Goal: Task Accomplishment & Management: Use online tool/utility

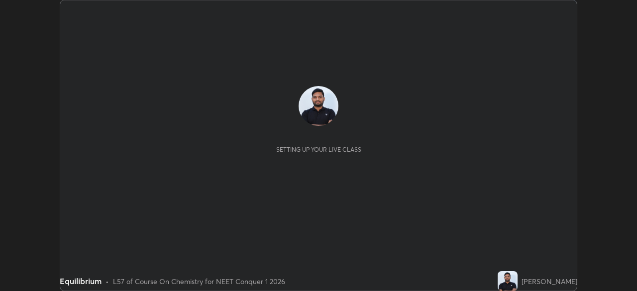
scroll to position [291, 636]
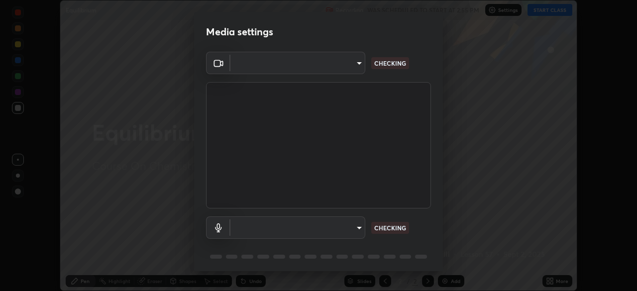
type input "abedebe0d058d4a0c9150841765e58c65a77a18dd04f2ccbe629c89087f5ecea"
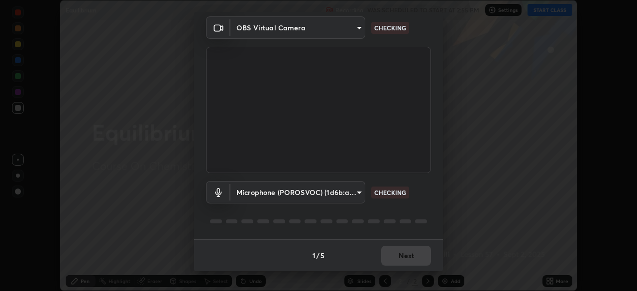
click at [356, 194] on body "Erase all Equilibrium Recording WAS SCHEDULED TO START AT 2:55 PM Settings STAR…" at bounding box center [318, 145] width 637 height 291
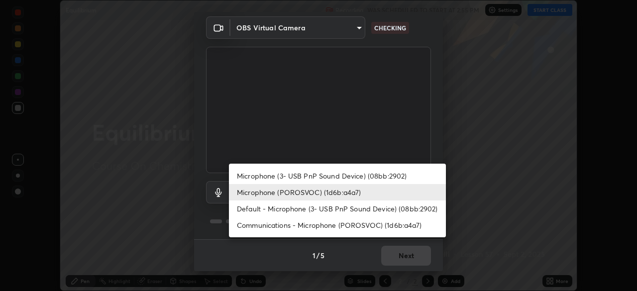
click at [344, 174] on li "Microphone (3- USB PnP Sound Device) (08bb:2902)" at bounding box center [337, 176] width 217 height 16
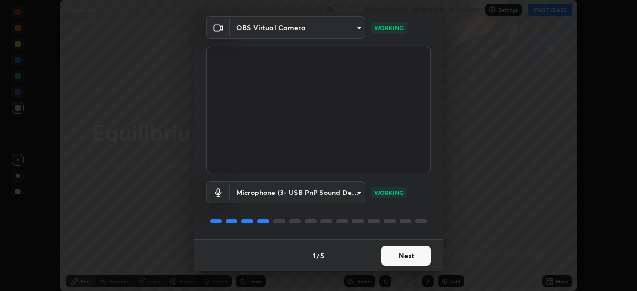
click at [351, 192] on body "Erase all Equilibrium Recording WAS SCHEDULED TO START AT 2:55 PM Settings STAR…" at bounding box center [318, 145] width 637 height 291
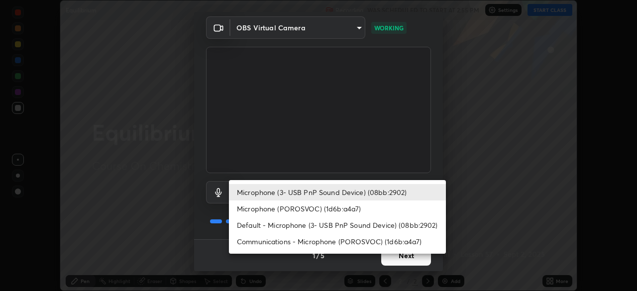
click at [312, 220] on li "Default - Microphone (3- USB PnP Sound Device) (08bb:2902)" at bounding box center [337, 225] width 217 height 16
type input "default"
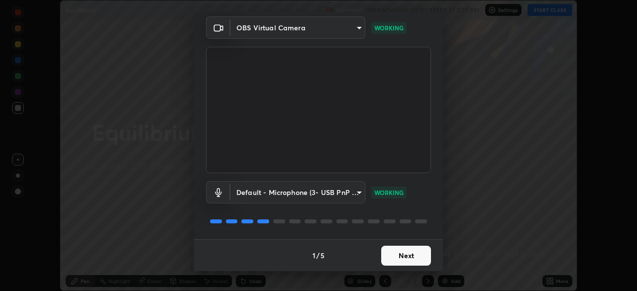
click at [407, 256] on button "Next" at bounding box center [406, 256] width 50 height 20
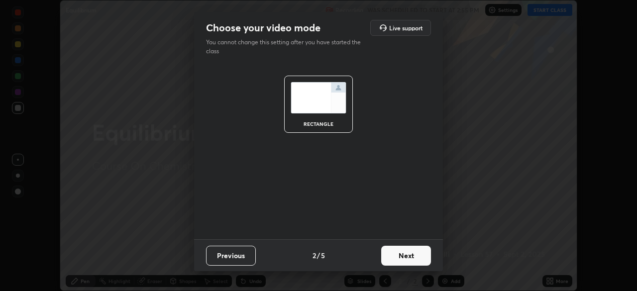
click at [409, 255] on button "Next" at bounding box center [406, 256] width 50 height 20
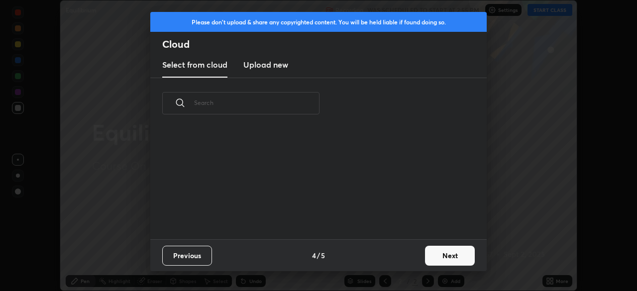
click at [419, 256] on div "Previous 4 / 5 Next" at bounding box center [318, 255] width 336 height 32
click at [445, 254] on button "Next" at bounding box center [450, 256] width 50 height 20
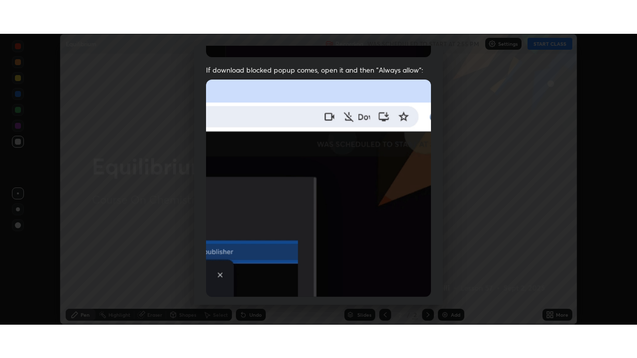
scroll to position [238, 0]
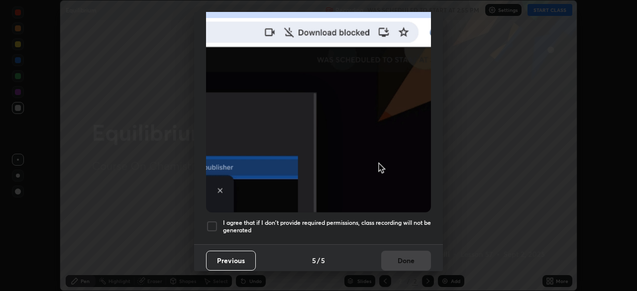
click at [210, 220] on div at bounding box center [212, 226] width 12 height 12
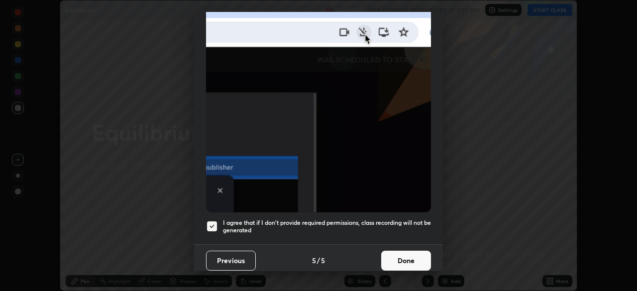
click at [406, 256] on button "Done" at bounding box center [406, 261] width 50 height 20
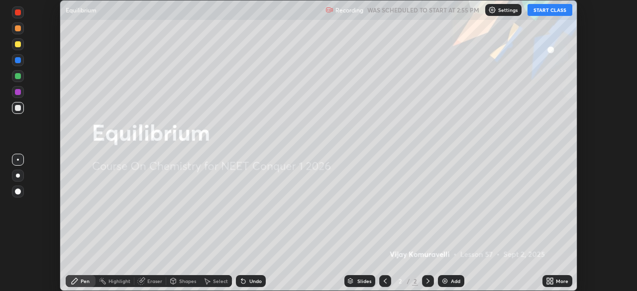
click at [541, 10] on button "START CLASS" at bounding box center [549, 10] width 45 height 12
click at [551, 278] on icon at bounding box center [551, 279] width 2 height 2
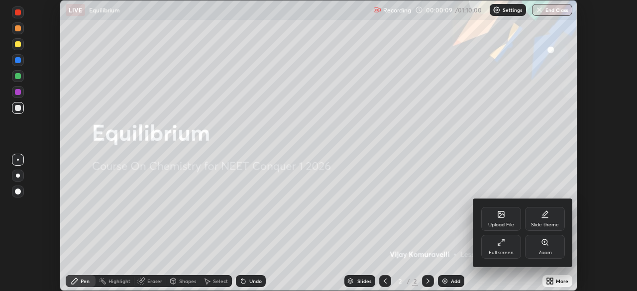
click at [504, 246] on icon at bounding box center [501, 242] width 8 height 8
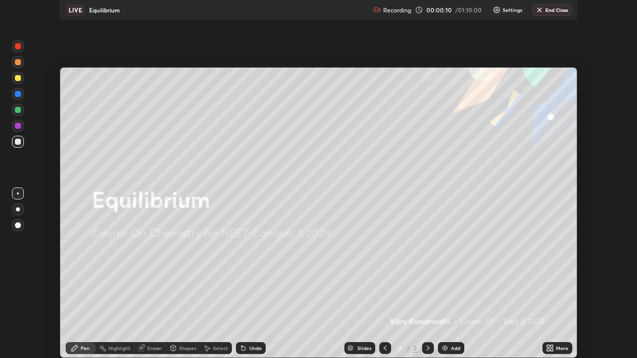
scroll to position [358, 637]
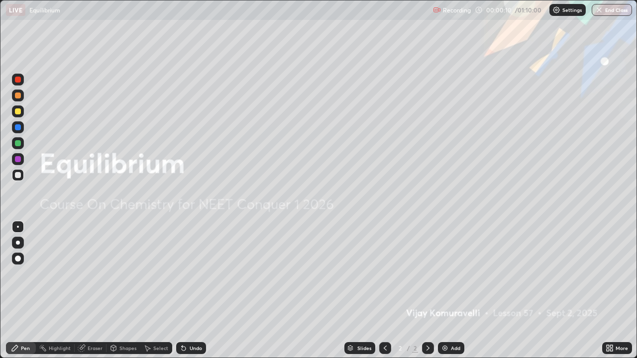
click at [451, 290] on div "Add" at bounding box center [455, 348] width 9 height 5
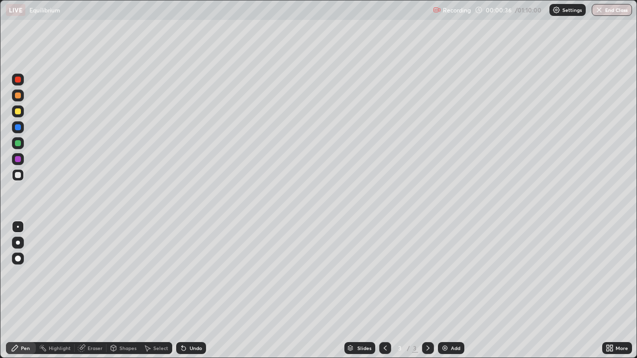
click at [20, 112] on div at bounding box center [18, 111] width 6 height 6
click at [21, 175] on div at bounding box center [18, 175] width 12 height 12
click at [91, 290] on div "Eraser" at bounding box center [95, 348] width 15 height 5
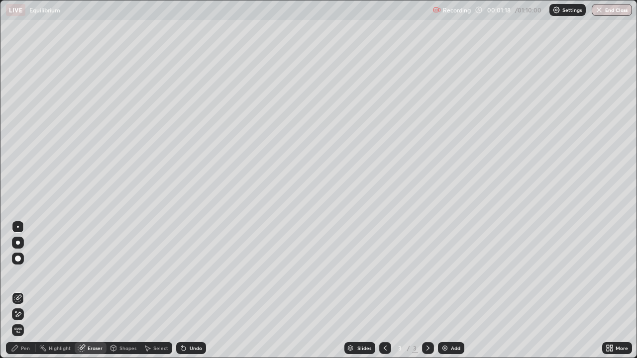
click at [29, 290] on div "Pen" at bounding box center [25, 348] width 9 height 5
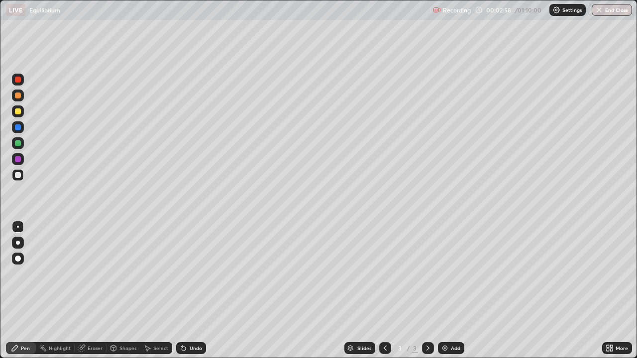
click at [19, 115] on div at bounding box center [18, 111] width 12 height 12
click at [200, 290] on div "Undo" at bounding box center [195, 348] width 12 height 5
click at [201, 290] on div "Undo" at bounding box center [191, 348] width 30 height 12
click at [185, 290] on icon at bounding box center [184, 348] width 8 height 8
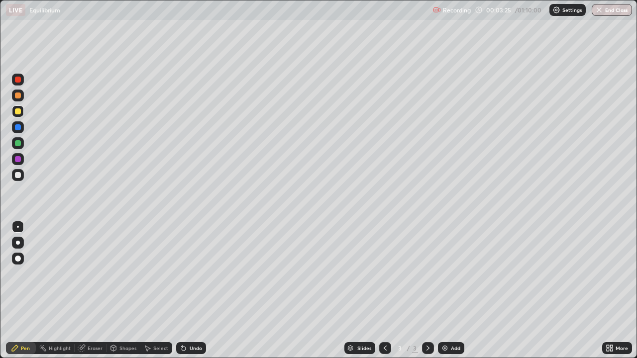
click at [192, 290] on div "Undo" at bounding box center [195, 348] width 12 height 5
click at [19, 176] on div at bounding box center [18, 175] width 6 height 6
click at [187, 290] on div "Undo" at bounding box center [191, 348] width 30 height 12
click at [190, 290] on div "Undo" at bounding box center [191, 348] width 30 height 12
click at [193, 290] on div "Undo" at bounding box center [191, 348] width 30 height 12
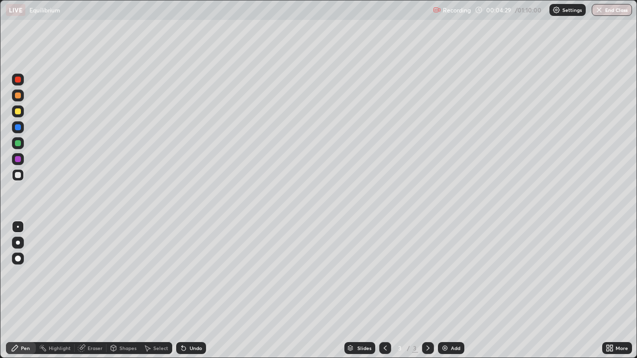
click at [20, 109] on div at bounding box center [18, 111] width 6 height 6
click at [121, 290] on div "Shapes" at bounding box center [127, 348] width 17 height 5
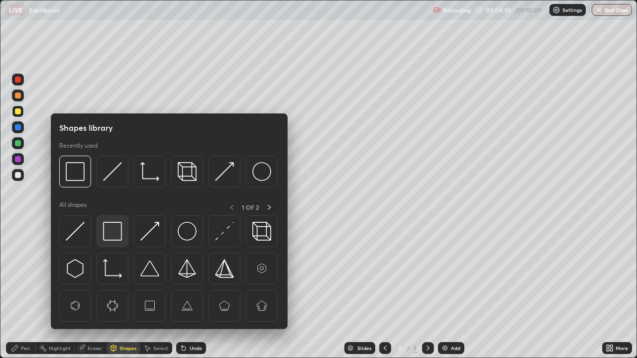
click at [109, 230] on img at bounding box center [112, 231] width 19 height 19
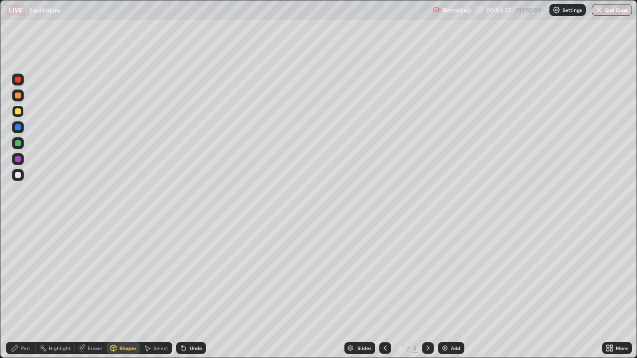
click at [16, 176] on div at bounding box center [18, 175] width 6 height 6
click at [187, 290] on div "Undo" at bounding box center [191, 348] width 30 height 12
click at [189, 290] on div "Undo" at bounding box center [195, 348] width 12 height 5
click at [18, 290] on icon at bounding box center [15, 348] width 8 height 8
click at [119, 290] on div "Shapes" at bounding box center [127, 348] width 17 height 5
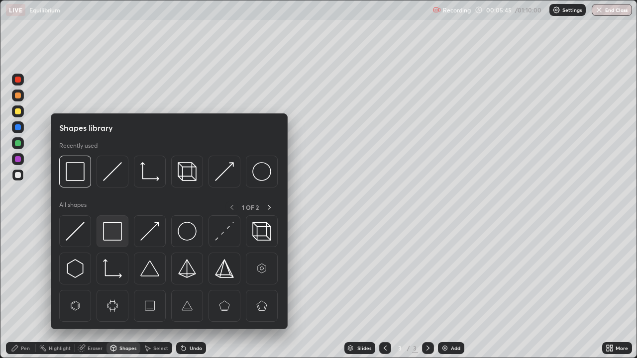
click at [114, 232] on img at bounding box center [112, 231] width 19 height 19
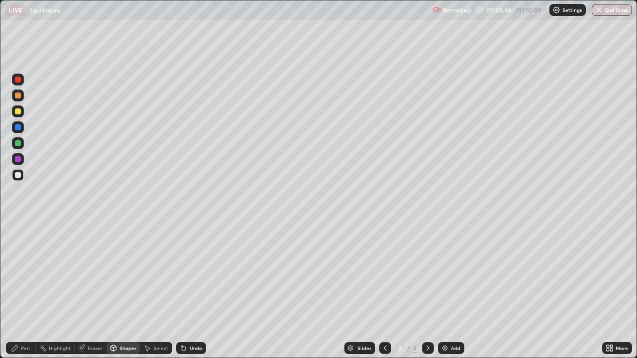
click at [16, 112] on div at bounding box center [18, 111] width 6 height 6
click at [19, 175] on div at bounding box center [18, 175] width 6 height 6
click at [186, 290] on icon at bounding box center [184, 348] width 8 height 8
click at [188, 290] on div "Undo" at bounding box center [191, 348] width 30 height 12
click at [20, 290] on div "Pen" at bounding box center [21, 348] width 30 height 12
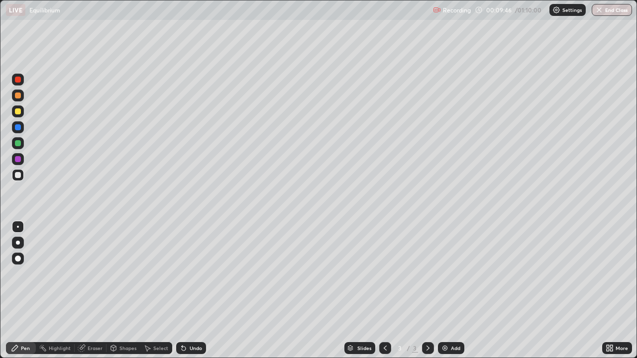
click at [90, 290] on div "Eraser" at bounding box center [95, 348] width 15 height 5
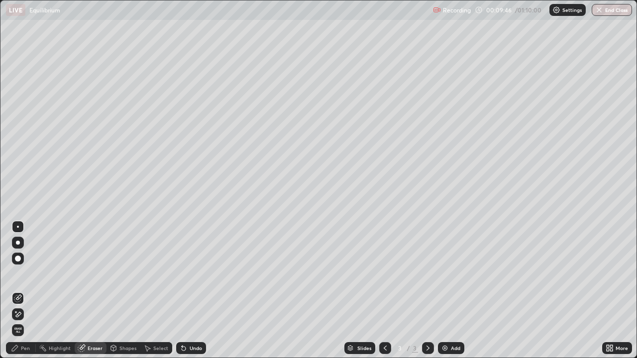
click at [20, 261] on div at bounding box center [18, 259] width 12 height 12
click at [443, 290] on img at bounding box center [445, 348] width 8 height 8
click at [26, 290] on div "Pen" at bounding box center [25, 348] width 9 height 5
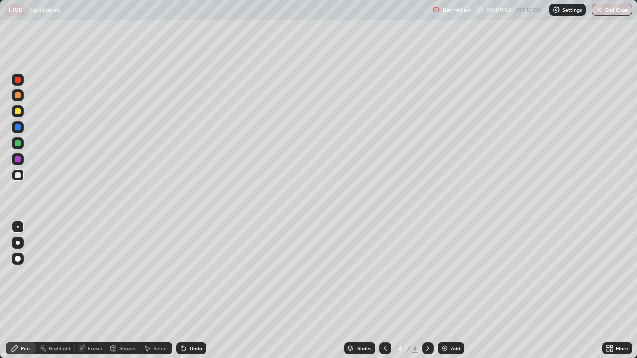
click at [17, 115] on div at bounding box center [18, 111] width 12 height 12
click at [18, 175] on div at bounding box center [18, 175] width 6 height 6
click at [20, 113] on div at bounding box center [18, 111] width 12 height 12
click at [20, 174] on div at bounding box center [18, 175] width 6 height 6
click at [18, 114] on div at bounding box center [18, 111] width 6 height 6
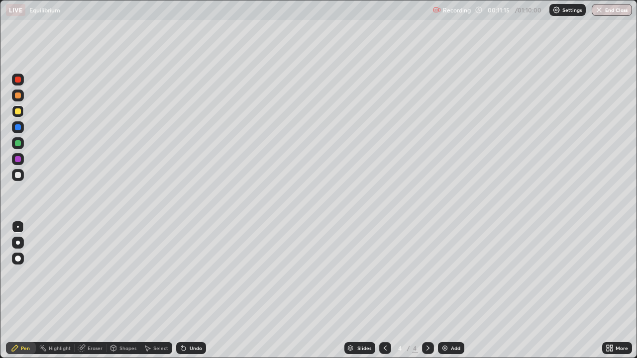
click at [116, 290] on div "Shapes" at bounding box center [123, 348] width 34 height 12
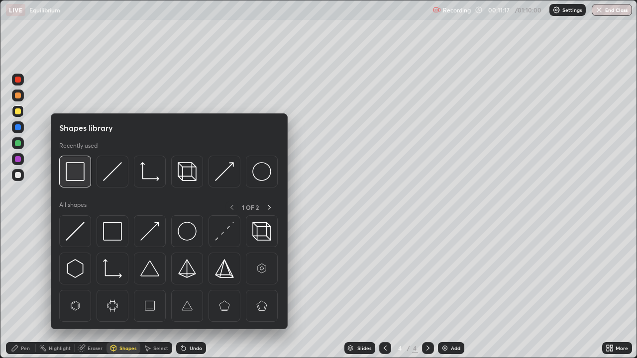
click at [84, 178] on img at bounding box center [75, 171] width 19 height 19
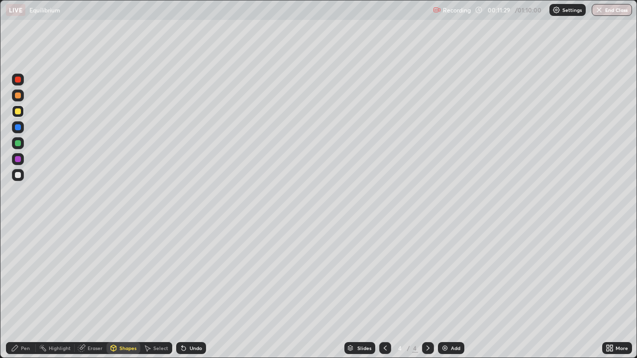
click at [19, 117] on div at bounding box center [18, 111] width 12 height 12
click at [189, 290] on div "Undo" at bounding box center [195, 348] width 12 height 5
click at [23, 290] on div "Pen" at bounding box center [21, 348] width 30 height 12
click at [23, 177] on div at bounding box center [18, 175] width 12 height 12
click at [18, 112] on div at bounding box center [18, 111] width 6 height 6
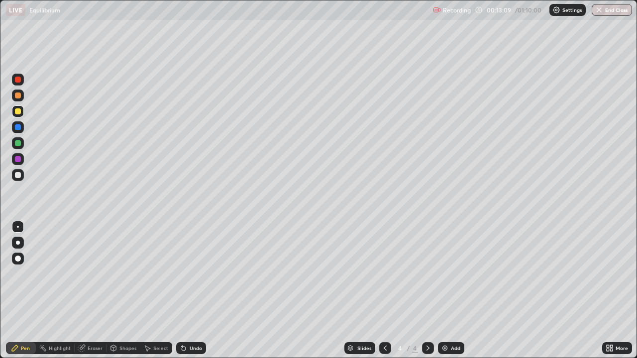
click at [19, 177] on div at bounding box center [18, 175] width 6 height 6
click at [20, 111] on div at bounding box center [18, 111] width 6 height 6
click at [17, 173] on div at bounding box center [18, 175] width 6 height 6
click at [84, 290] on icon at bounding box center [82, 348] width 8 height 8
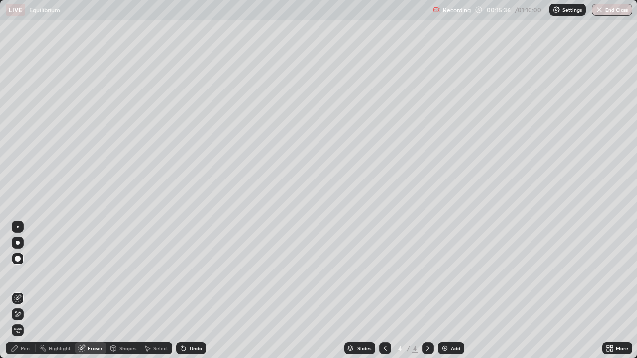
click at [192, 290] on div "Undo" at bounding box center [191, 348] width 30 height 12
click at [20, 290] on div "Pen" at bounding box center [21, 348] width 30 height 12
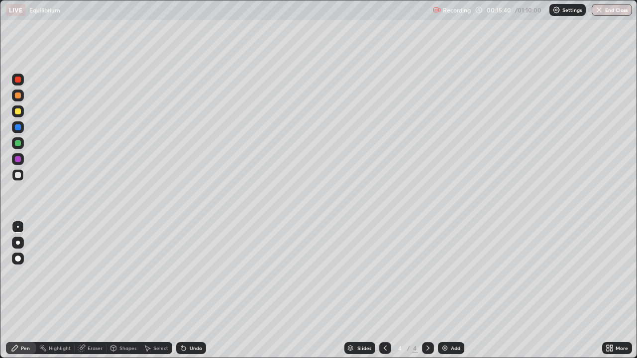
click at [20, 112] on div at bounding box center [18, 111] width 6 height 6
click at [17, 177] on div at bounding box center [18, 175] width 6 height 6
click at [18, 112] on div at bounding box center [18, 111] width 6 height 6
click at [18, 176] on div at bounding box center [18, 175] width 6 height 6
click at [193, 290] on div "Undo" at bounding box center [195, 348] width 12 height 5
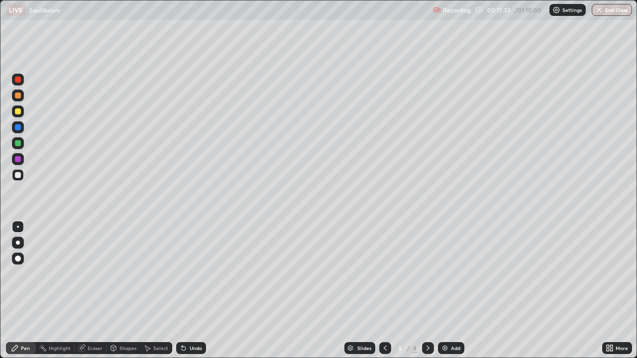
click at [200, 290] on div "Undo" at bounding box center [191, 348] width 30 height 12
click at [18, 111] on div at bounding box center [18, 111] width 6 height 6
click at [17, 175] on div at bounding box center [18, 175] width 6 height 6
click at [197, 290] on div "Undo" at bounding box center [195, 348] width 12 height 5
click at [451, 290] on div "Add" at bounding box center [455, 348] width 9 height 5
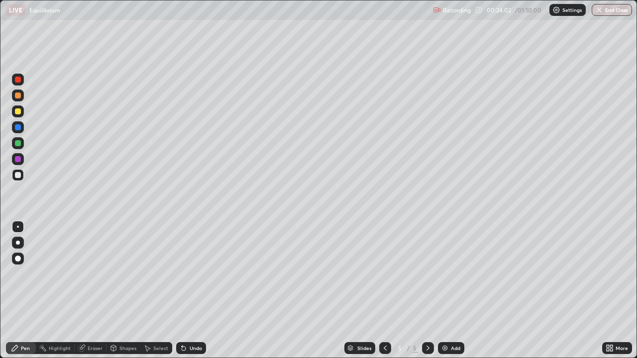
click at [20, 112] on div at bounding box center [18, 111] width 6 height 6
click at [18, 175] on div at bounding box center [18, 175] width 6 height 6
click at [19, 178] on div at bounding box center [18, 175] width 6 height 6
click at [22, 113] on div at bounding box center [18, 111] width 12 height 12
click at [22, 178] on div at bounding box center [18, 175] width 12 height 12
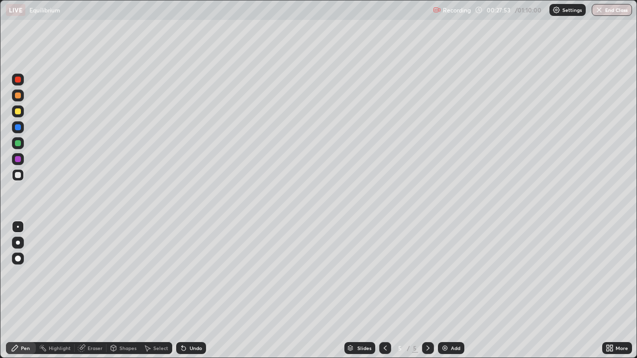
click at [191, 290] on div "Undo" at bounding box center [191, 348] width 30 height 12
click at [197, 290] on div "Undo" at bounding box center [195, 348] width 12 height 5
click at [196, 290] on div "Undo" at bounding box center [195, 348] width 12 height 5
click at [384, 290] on icon at bounding box center [385, 348] width 8 height 8
click at [427, 290] on icon at bounding box center [428, 348] width 8 height 8
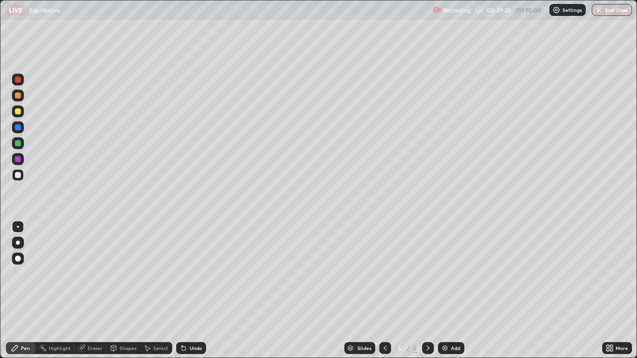
click at [127, 290] on div "Shapes" at bounding box center [127, 348] width 17 height 5
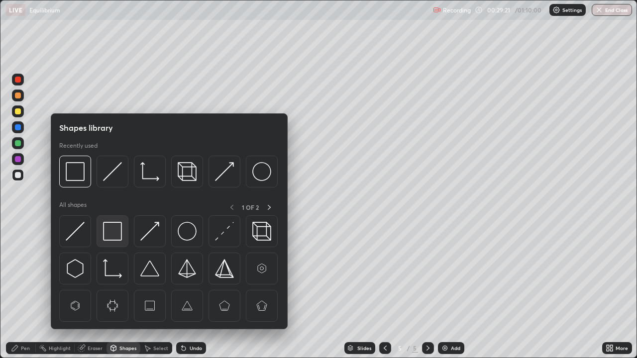
click at [109, 236] on img at bounding box center [112, 231] width 19 height 19
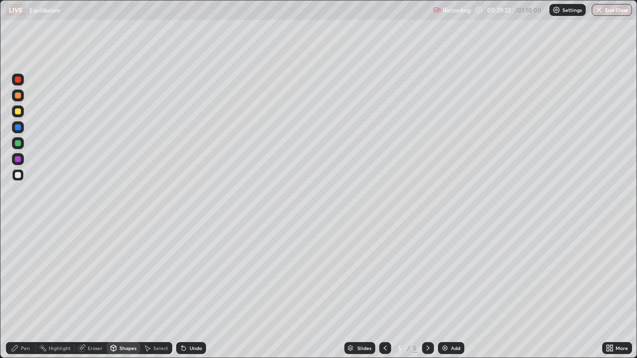
click at [18, 112] on div at bounding box center [18, 111] width 6 height 6
click at [24, 290] on div "Pen" at bounding box center [25, 348] width 9 height 5
click at [445, 290] on img at bounding box center [445, 348] width 8 height 8
click at [20, 113] on div at bounding box center [18, 111] width 6 height 6
click at [23, 174] on div at bounding box center [18, 175] width 12 height 12
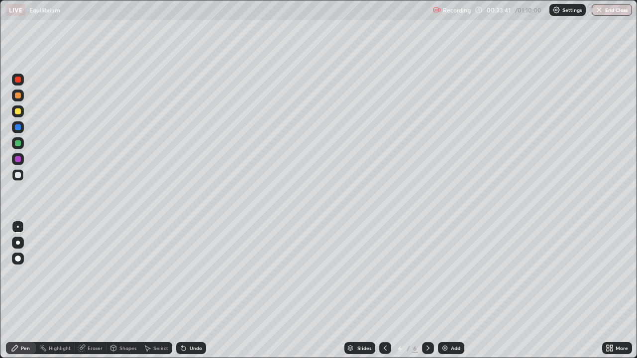
click at [17, 111] on div at bounding box center [18, 111] width 6 height 6
click at [127, 290] on div "Shapes" at bounding box center [127, 348] width 17 height 5
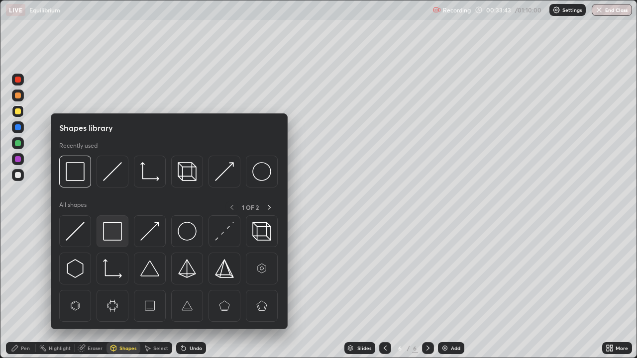
click at [115, 225] on img at bounding box center [112, 231] width 19 height 19
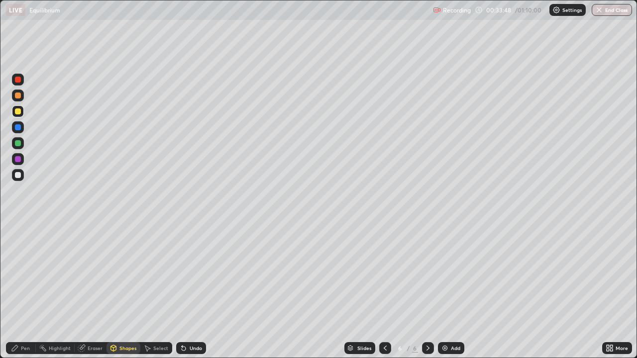
click at [25, 290] on div "Pen" at bounding box center [25, 348] width 9 height 5
click at [20, 176] on div at bounding box center [18, 175] width 6 height 6
click at [18, 114] on div at bounding box center [18, 111] width 6 height 6
click at [18, 175] on div at bounding box center [18, 175] width 6 height 6
click at [19, 114] on div at bounding box center [18, 111] width 6 height 6
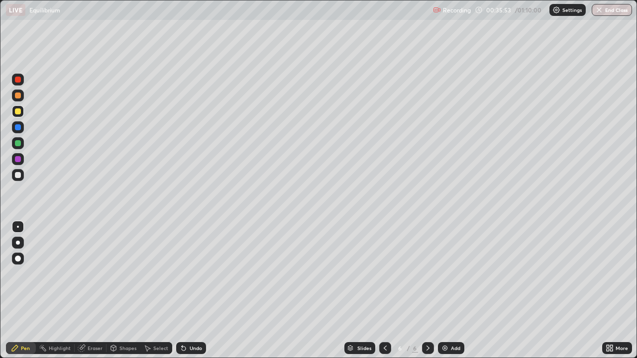
click at [17, 172] on div at bounding box center [18, 175] width 6 height 6
click at [20, 112] on div at bounding box center [18, 111] width 6 height 6
click at [18, 176] on div at bounding box center [18, 175] width 6 height 6
click at [86, 290] on div "Eraser" at bounding box center [91, 348] width 32 height 12
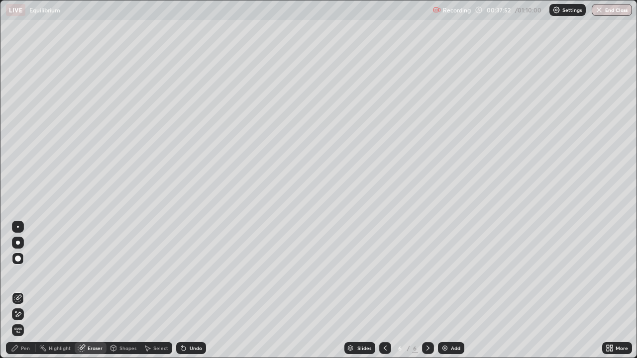
click at [27, 290] on div "Pen" at bounding box center [25, 348] width 9 height 5
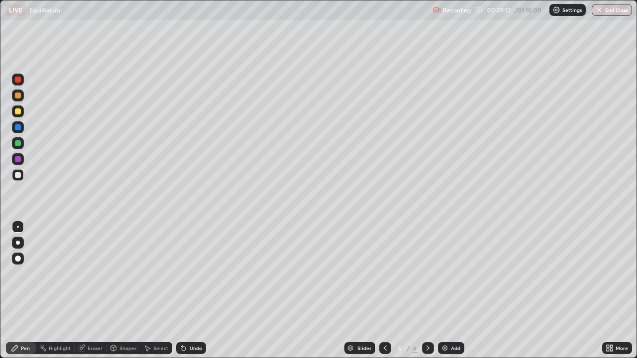
click at [125, 290] on div "Shapes" at bounding box center [127, 348] width 17 height 5
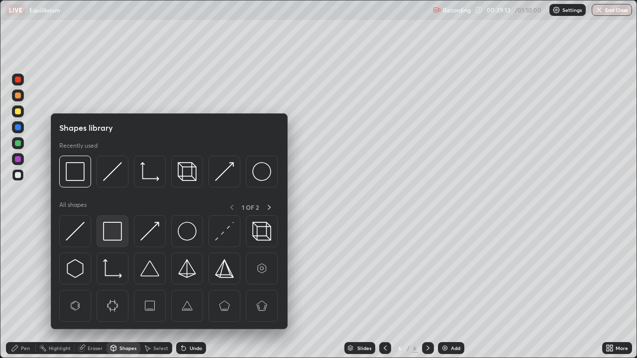
click at [112, 236] on img at bounding box center [112, 231] width 19 height 19
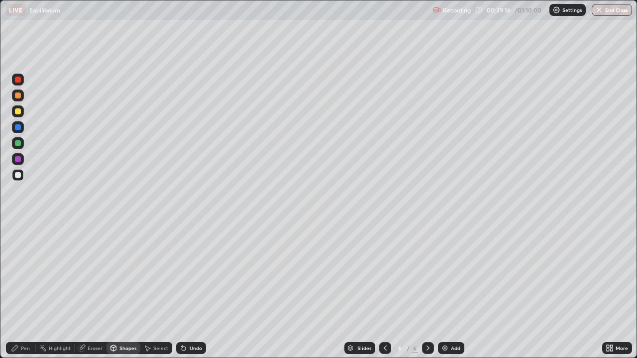
click at [157, 290] on div "Select" at bounding box center [160, 348] width 15 height 5
click at [123, 290] on div "Shapes" at bounding box center [127, 348] width 17 height 5
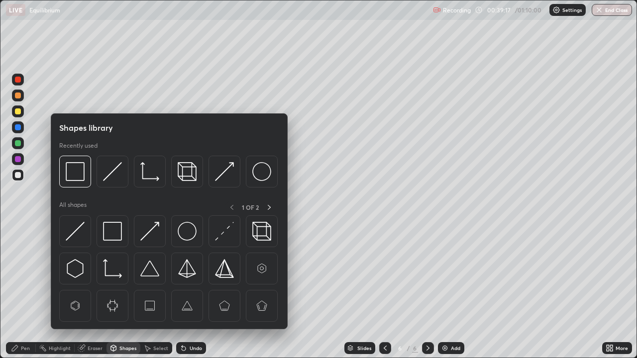
click at [186, 290] on icon at bounding box center [184, 348] width 8 height 8
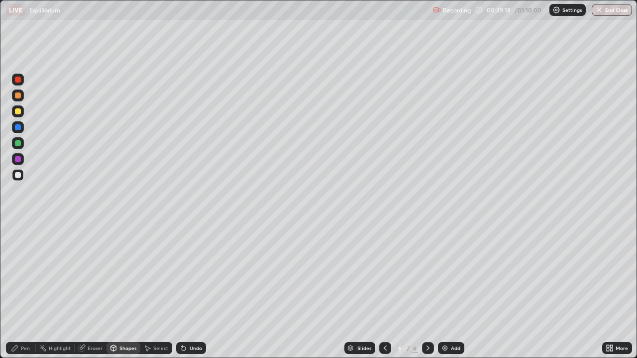
click at [20, 112] on div at bounding box center [18, 111] width 6 height 6
click at [24, 290] on div "Pen" at bounding box center [25, 348] width 9 height 5
click at [18, 175] on div at bounding box center [18, 175] width 6 height 6
click at [192, 290] on div "Undo" at bounding box center [195, 348] width 12 height 5
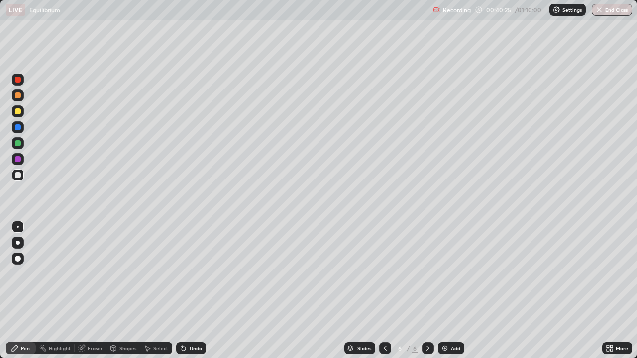
click at [18, 112] on div at bounding box center [18, 111] width 6 height 6
click at [18, 175] on div at bounding box center [18, 175] width 6 height 6
click at [18, 174] on div at bounding box center [18, 175] width 6 height 6
click at [123, 290] on div "Shapes" at bounding box center [127, 348] width 17 height 5
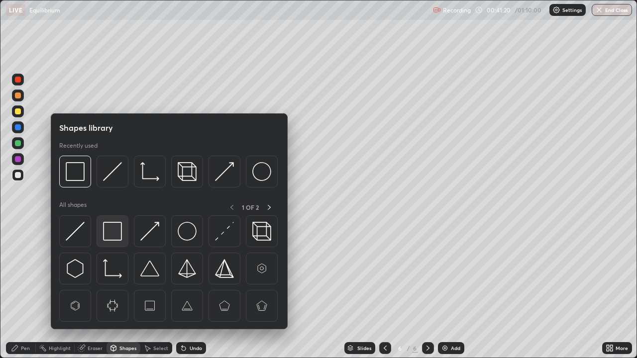
click at [117, 236] on img at bounding box center [112, 231] width 19 height 19
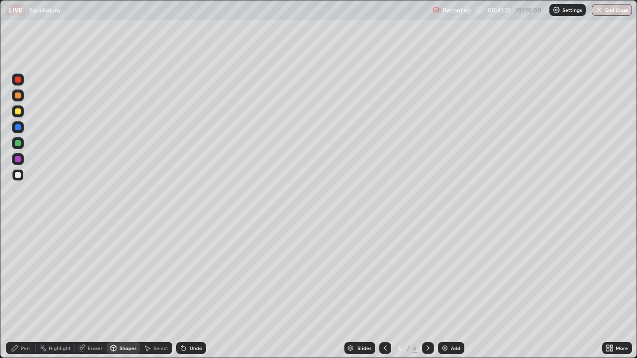
click at [21, 111] on div at bounding box center [18, 111] width 12 height 12
click at [189, 290] on div "Undo" at bounding box center [195, 348] width 12 height 5
click at [24, 290] on div "Pen" at bounding box center [25, 348] width 9 height 5
click at [191, 290] on div "Undo" at bounding box center [191, 348] width 30 height 12
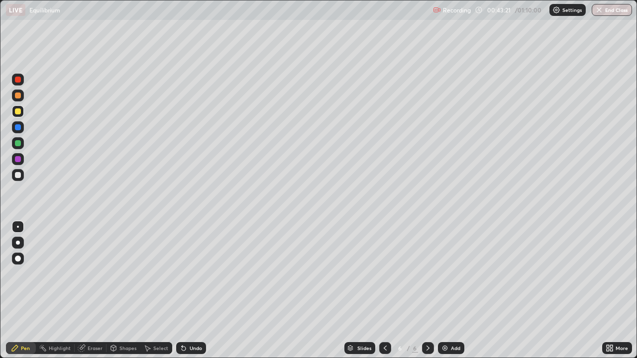
click at [192, 290] on div "Undo" at bounding box center [195, 348] width 12 height 5
click at [194, 290] on div "Undo" at bounding box center [195, 348] width 12 height 5
click at [95, 290] on div "Eraser" at bounding box center [95, 348] width 15 height 5
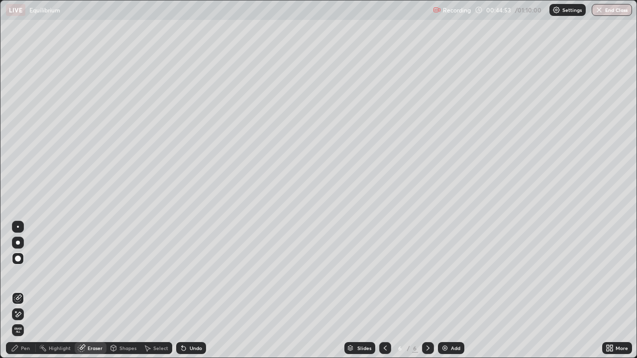
click at [21, 290] on div "Pen" at bounding box center [25, 348] width 9 height 5
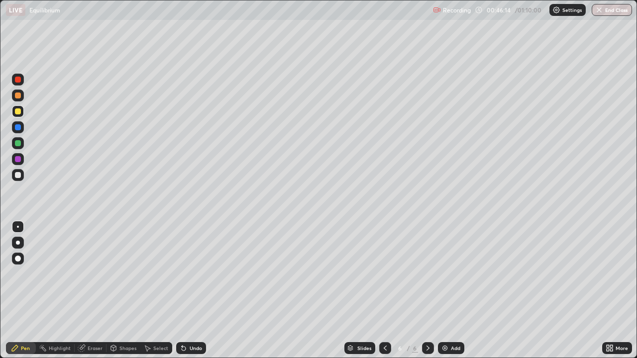
click at [383, 290] on icon at bounding box center [385, 348] width 8 height 8
click at [427, 290] on icon at bounding box center [428, 348] width 8 height 8
click at [443, 290] on img at bounding box center [445, 348] width 8 height 8
click at [18, 112] on div at bounding box center [18, 111] width 6 height 6
click at [18, 177] on div at bounding box center [18, 175] width 6 height 6
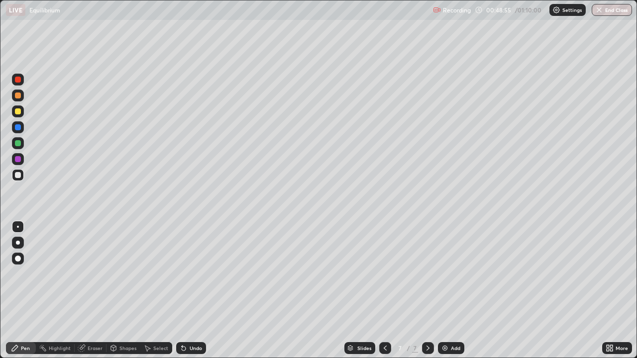
click at [20, 112] on div at bounding box center [18, 111] width 6 height 6
click at [196, 290] on div "Undo" at bounding box center [195, 348] width 12 height 5
click at [18, 177] on div at bounding box center [18, 175] width 6 height 6
click at [125, 290] on div "Shapes" at bounding box center [127, 348] width 17 height 5
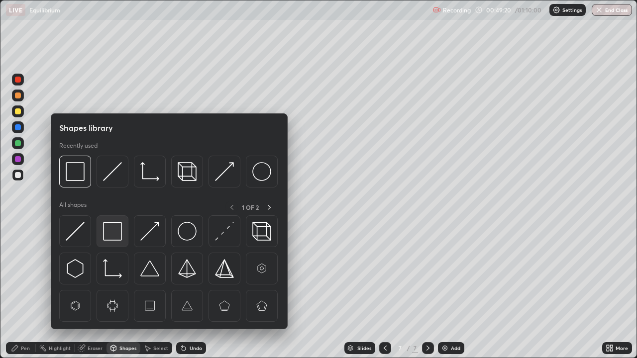
click at [113, 226] on img at bounding box center [112, 231] width 19 height 19
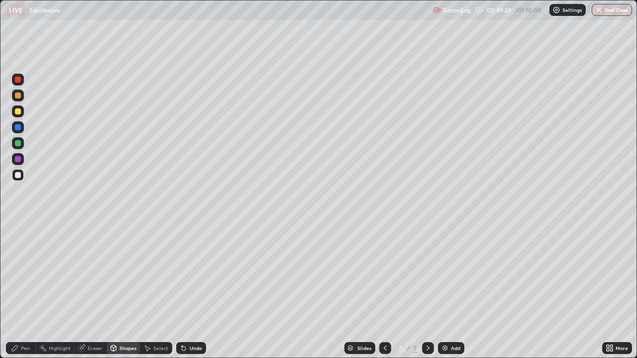
click at [86, 290] on div "Eraser" at bounding box center [91, 348] width 32 height 12
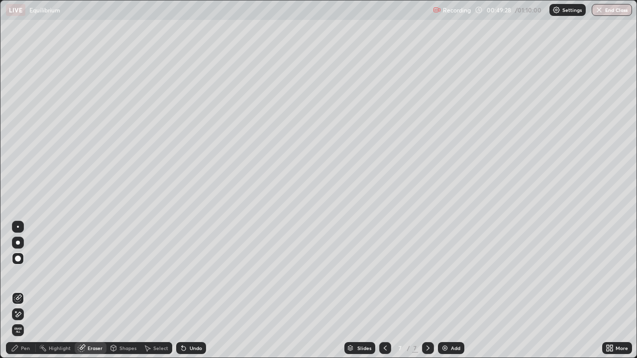
click at [18, 290] on icon at bounding box center [15, 348] width 8 height 8
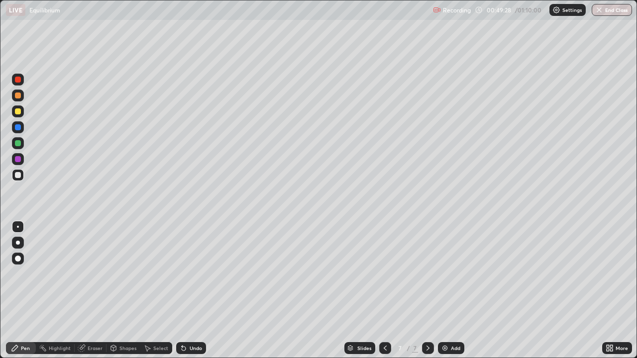
click at [16, 174] on div at bounding box center [18, 175] width 6 height 6
click at [18, 112] on div at bounding box center [18, 111] width 6 height 6
click at [186, 290] on icon at bounding box center [184, 348] width 8 height 8
click at [189, 290] on div "Undo" at bounding box center [191, 348] width 30 height 12
click at [19, 173] on div at bounding box center [18, 175] width 6 height 6
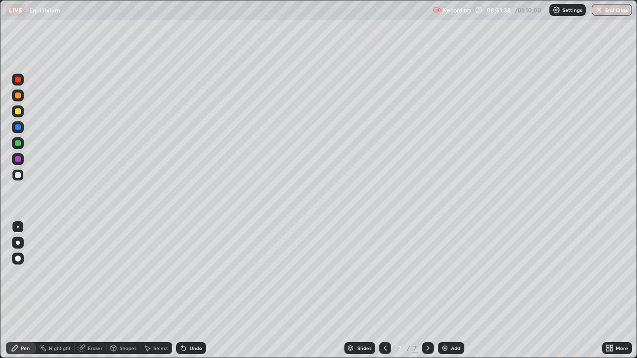
click at [92, 290] on div "Eraser" at bounding box center [95, 348] width 15 height 5
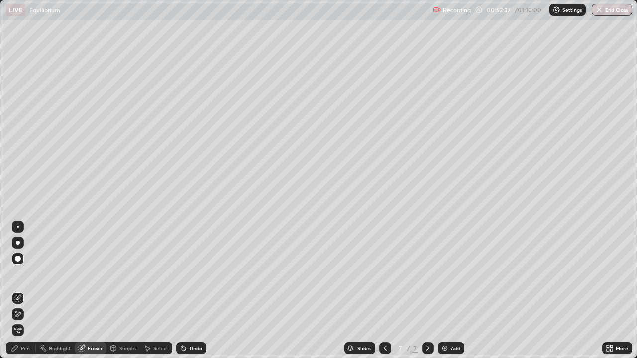
click at [27, 290] on div "Pen" at bounding box center [25, 348] width 9 height 5
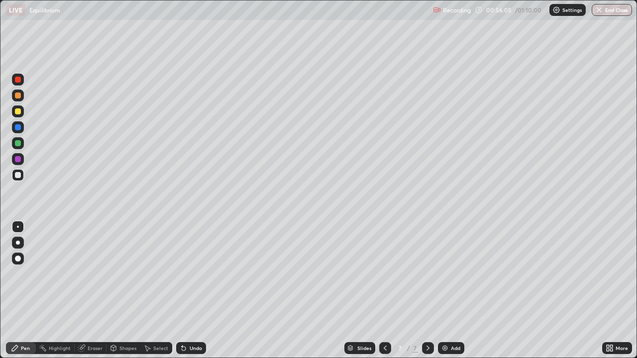
click at [96, 290] on div "Eraser" at bounding box center [95, 348] width 15 height 5
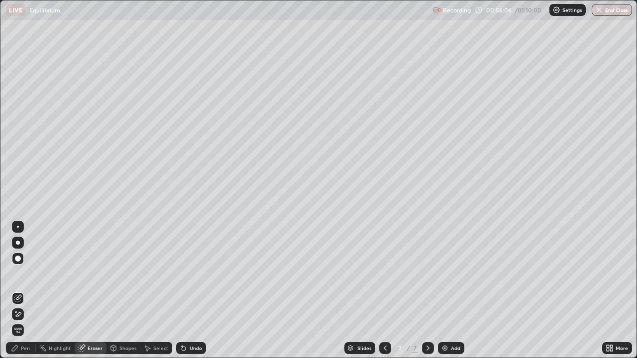
click at [21, 259] on div at bounding box center [18, 259] width 12 height 12
click at [24, 290] on div "Pen" at bounding box center [25, 348] width 9 height 5
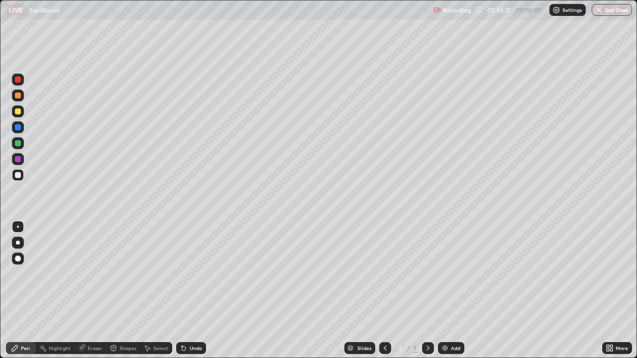
click at [23, 114] on div at bounding box center [18, 111] width 12 height 12
click at [18, 176] on div at bounding box center [18, 175] width 6 height 6
click at [21, 111] on div at bounding box center [18, 111] width 12 height 12
click at [19, 176] on div at bounding box center [18, 175] width 6 height 6
click at [194, 290] on div "Undo" at bounding box center [195, 348] width 12 height 5
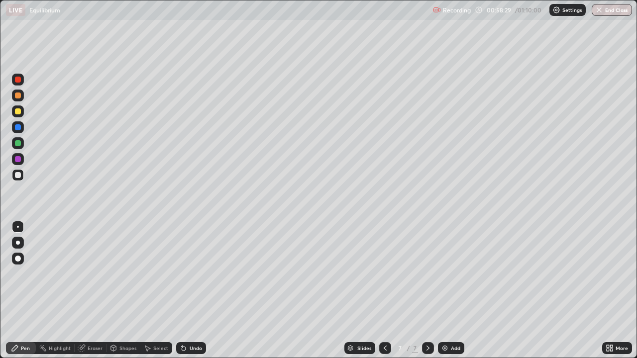
click at [194, 290] on div "Undo" at bounding box center [195, 348] width 12 height 5
click at [197, 290] on div "Undo" at bounding box center [195, 348] width 12 height 5
click at [199, 290] on div "Undo" at bounding box center [195, 348] width 12 height 5
click at [199, 290] on div "Undo" at bounding box center [191, 348] width 30 height 12
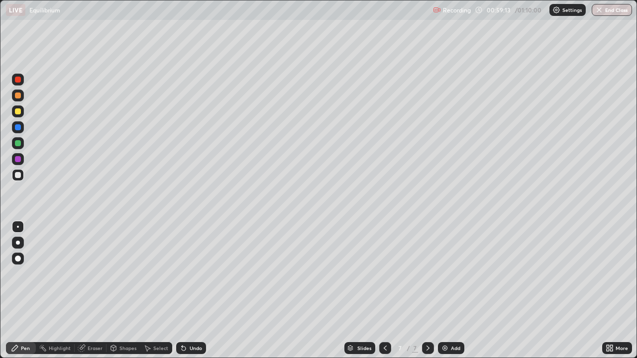
click at [17, 111] on div at bounding box center [18, 111] width 6 height 6
click at [20, 178] on div at bounding box center [18, 175] width 12 height 12
click at [20, 113] on div at bounding box center [18, 111] width 6 height 6
click at [16, 174] on div at bounding box center [18, 175] width 6 height 6
click at [199, 290] on div "Undo" at bounding box center [195, 348] width 12 height 5
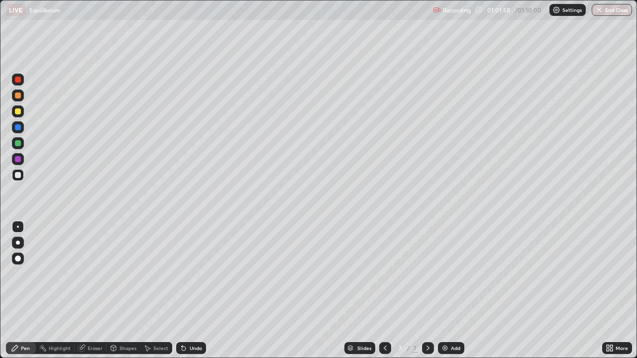
click at [197, 290] on div "Undo" at bounding box center [195, 348] width 12 height 5
click at [117, 290] on div "Shapes" at bounding box center [123, 348] width 34 height 12
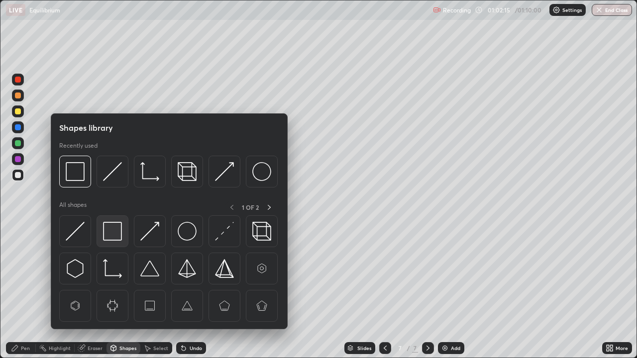
click at [111, 235] on img at bounding box center [112, 231] width 19 height 19
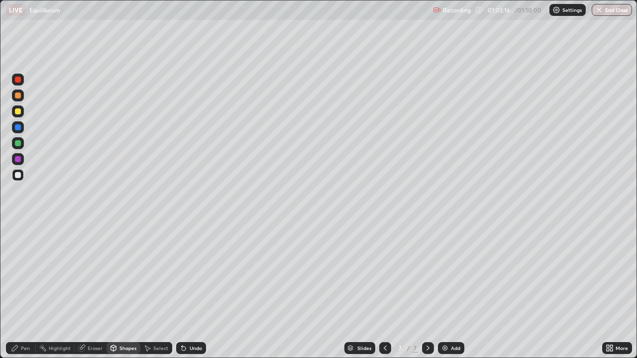
click at [18, 111] on div at bounding box center [18, 111] width 6 height 6
click at [451, 290] on div "Add" at bounding box center [455, 348] width 9 height 5
click at [21, 112] on div at bounding box center [18, 111] width 12 height 12
click at [195, 290] on div "Undo" at bounding box center [195, 348] width 12 height 5
click at [193, 290] on div "Undo" at bounding box center [195, 348] width 12 height 5
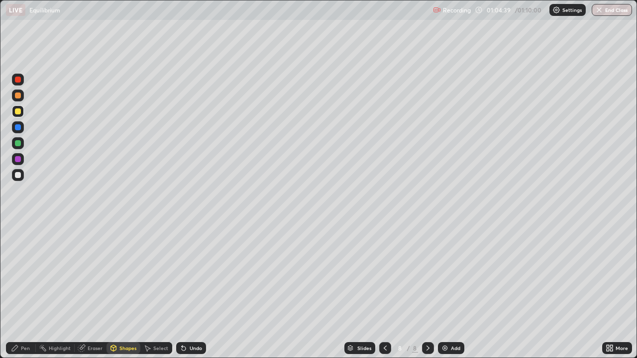
click at [25, 290] on div "Pen" at bounding box center [25, 348] width 9 height 5
click at [19, 174] on div at bounding box center [18, 175] width 6 height 6
click at [20, 110] on div at bounding box center [18, 111] width 6 height 6
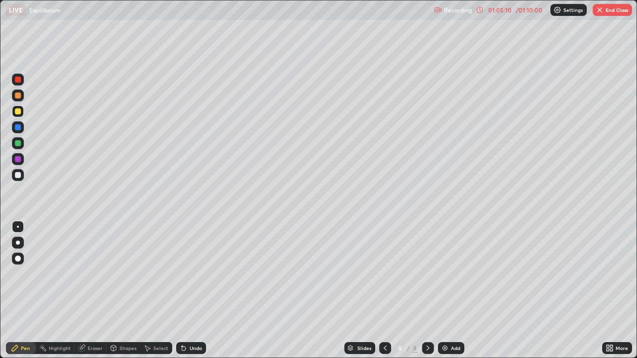
click at [20, 176] on div at bounding box center [18, 175] width 6 height 6
click at [20, 114] on div at bounding box center [18, 111] width 6 height 6
click at [19, 179] on div at bounding box center [18, 175] width 12 height 12
click at [127, 290] on div "Shapes" at bounding box center [127, 348] width 17 height 5
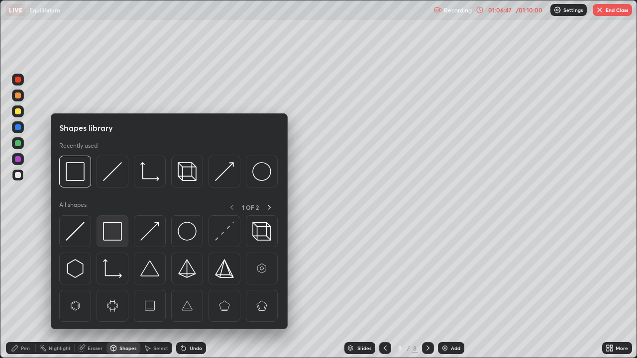
click at [110, 229] on img at bounding box center [112, 231] width 19 height 19
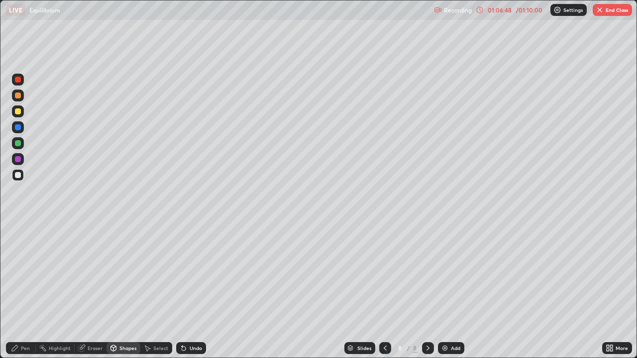
click at [19, 115] on div at bounding box center [18, 111] width 12 height 12
click at [384, 290] on icon at bounding box center [385, 348] width 8 height 8
click at [383, 290] on icon at bounding box center [384, 348] width 3 height 5
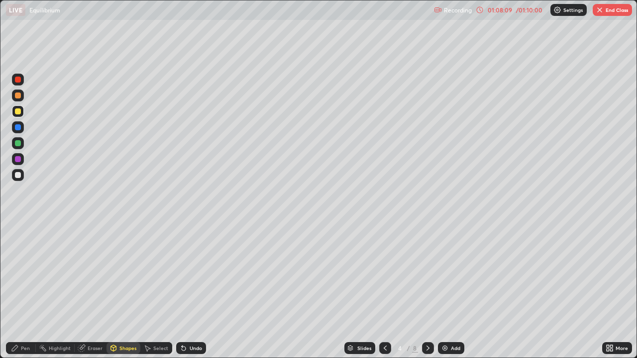
click at [383, 290] on icon at bounding box center [384, 348] width 3 height 5
click at [384, 290] on icon at bounding box center [385, 348] width 8 height 8
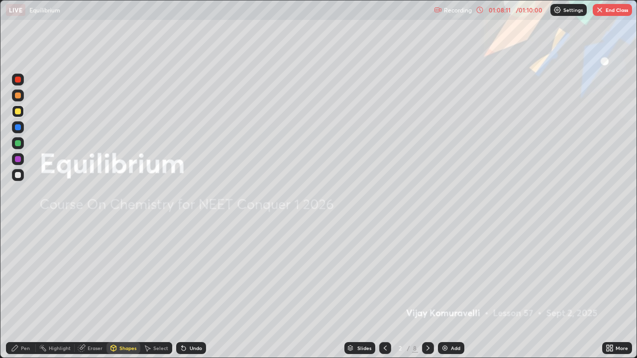
click at [427, 290] on icon at bounding box center [428, 348] width 8 height 8
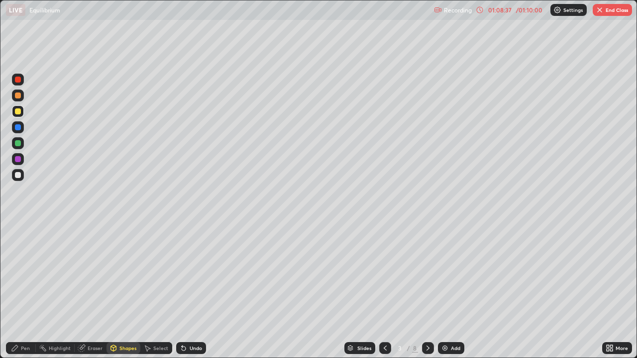
click at [427, 290] on icon at bounding box center [428, 348] width 8 height 8
click at [428, 290] on icon at bounding box center [428, 348] width 8 height 8
click at [385, 290] on icon at bounding box center [385, 348] width 8 height 8
click at [384, 290] on icon at bounding box center [385, 348] width 8 height 8
click at [425, 290] on icon at bounding box center [428, 348] width 8 height 8
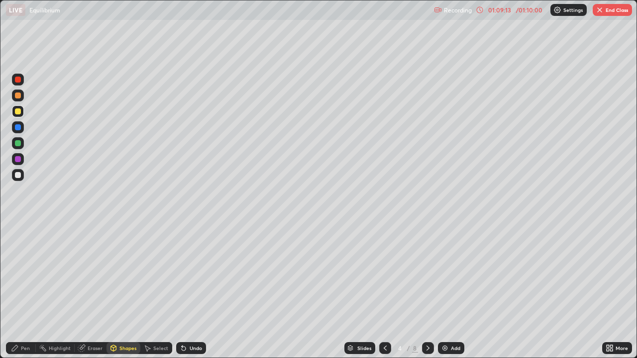
click at [426, 290] on icon at bounding box center [428, 348] width 8 height 8
click at [426, 290] on icon at bounding box center [427, 348] width 3 height 5
click at [427, 290] on icon at bounding box center [428, 348] width 8 height 8
click at [384, 290] on icon at bounding box center [385, 348] width 8 height 8
click at [426, 290] on icon at bounding box center [428, 348] width 8 height 8
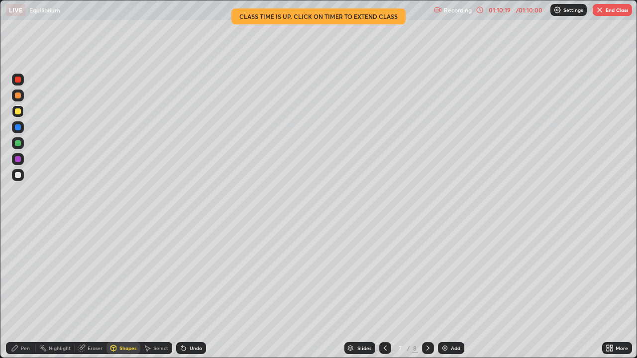
click at [428, 290] on icon at bounding box center [428, 348] width 8 height 8
click at [602, 10] on img "button" at bounding box center [599, 10] width 8 height 8
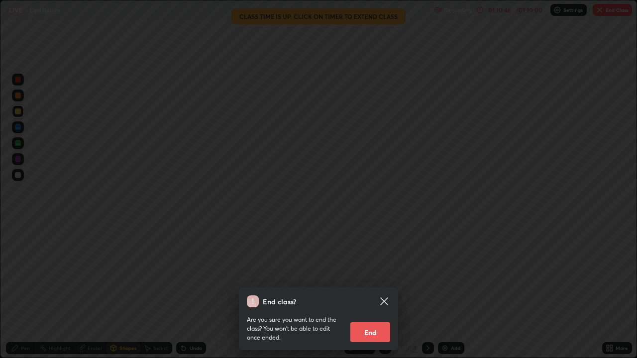
click at [372, 290] on button "End" at bounding box center [370, 332] width 40 height 20
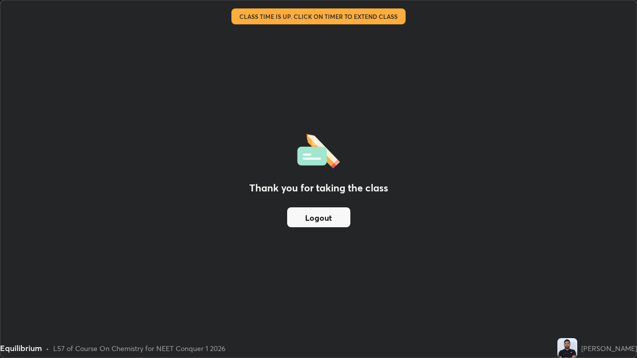
click at [321, 214] on button "Logout" at bounding box center [318, 217] width 63 height 20
click at [333, 215] on button "Logout" at bounding box center [318, 217] width 63 height 20
